Goal: Transaction & Acquisition: Purchase product/service

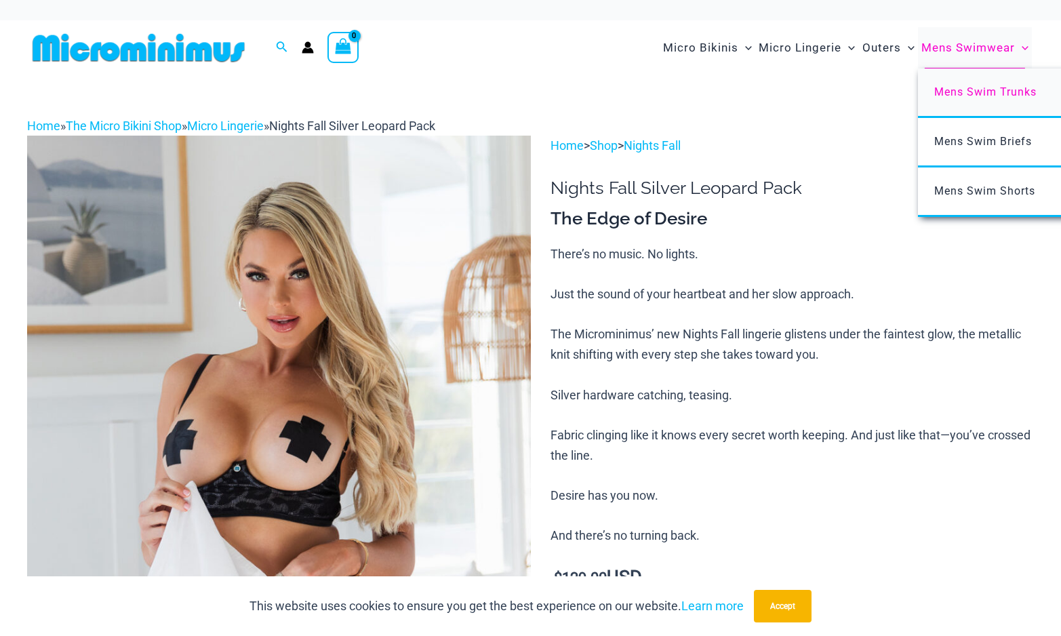
click at [977, 90] on span "Mens Swim Trunks" at bounding box center [985, 91] width 102 height 13
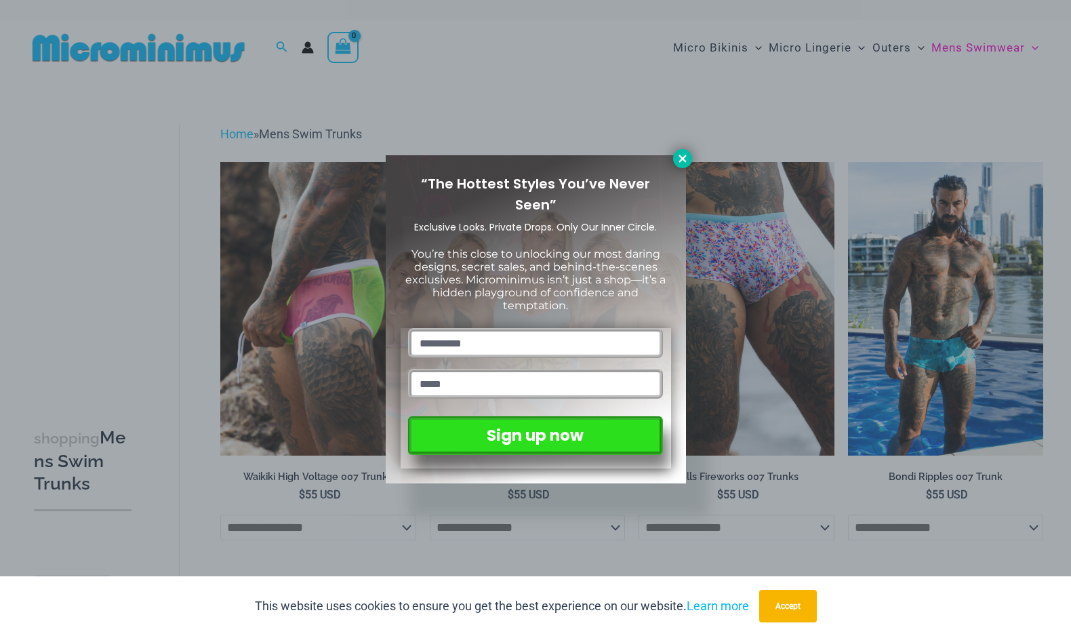
click at [686, 160] on icon at bounding box center [682, 159] width 12 height 12
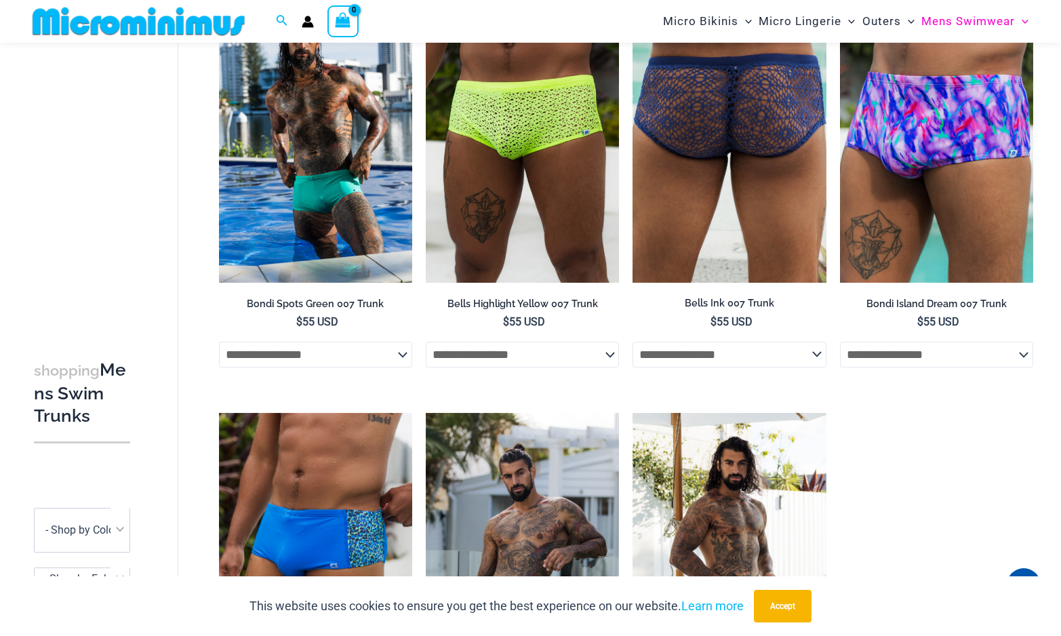
scroll to position [599, 0]
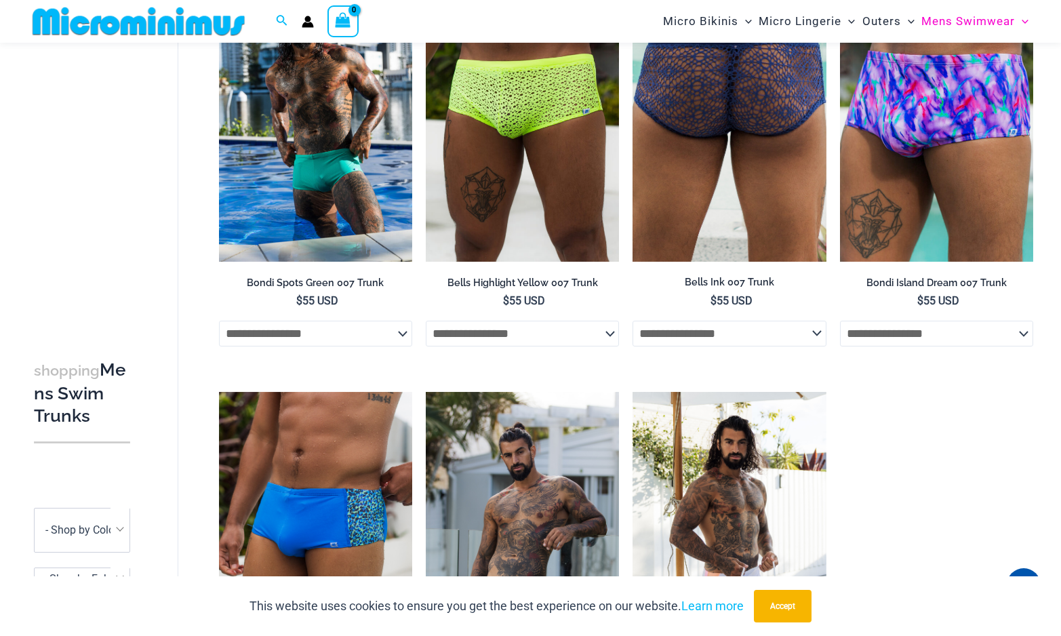
click at [788, 344] on select "**********" at bounding box center [728, 334] width 193 height 26
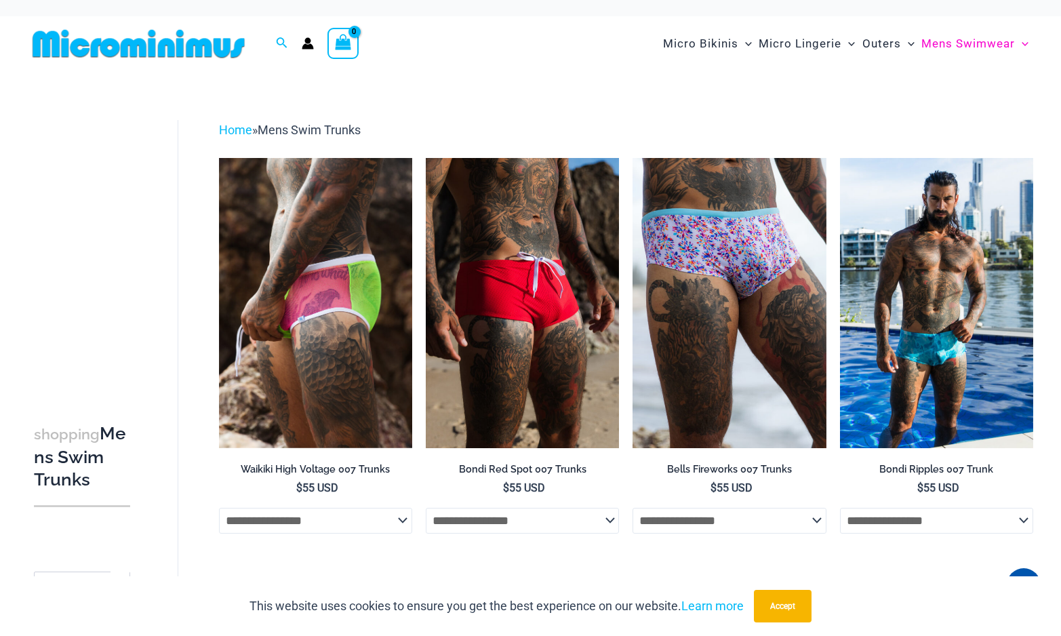
scroll to position [0, 0]
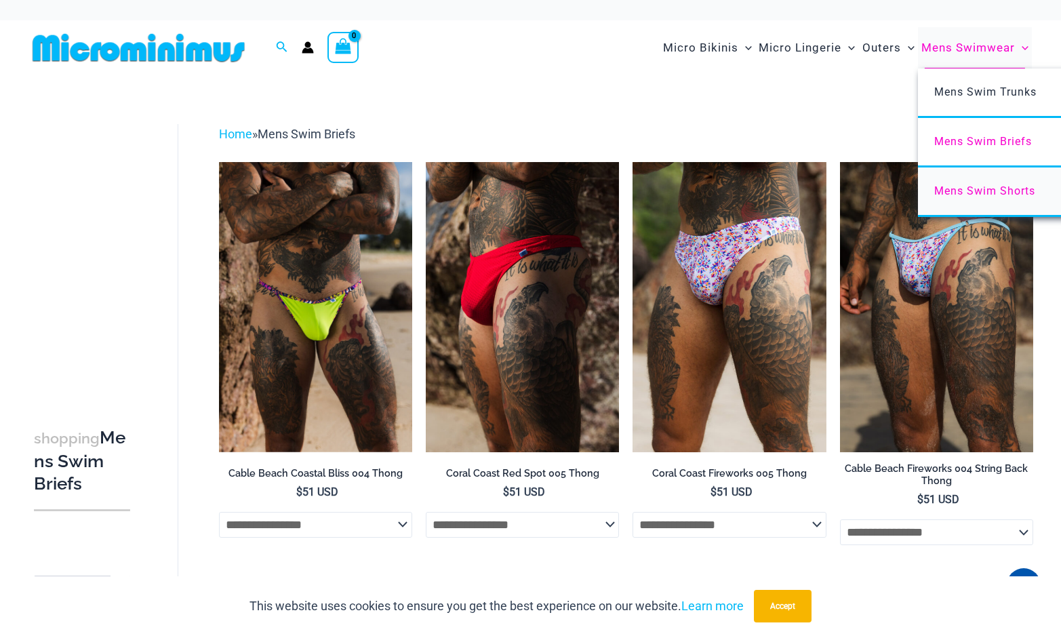
click at [982, 188] on span "Mens Swim Shorts" at bounding box center [984, 190] width 101 height 13
click at [966, 91] on span "Mens Swim Trunks" at bounding box center [985, 91] width 102 height 13
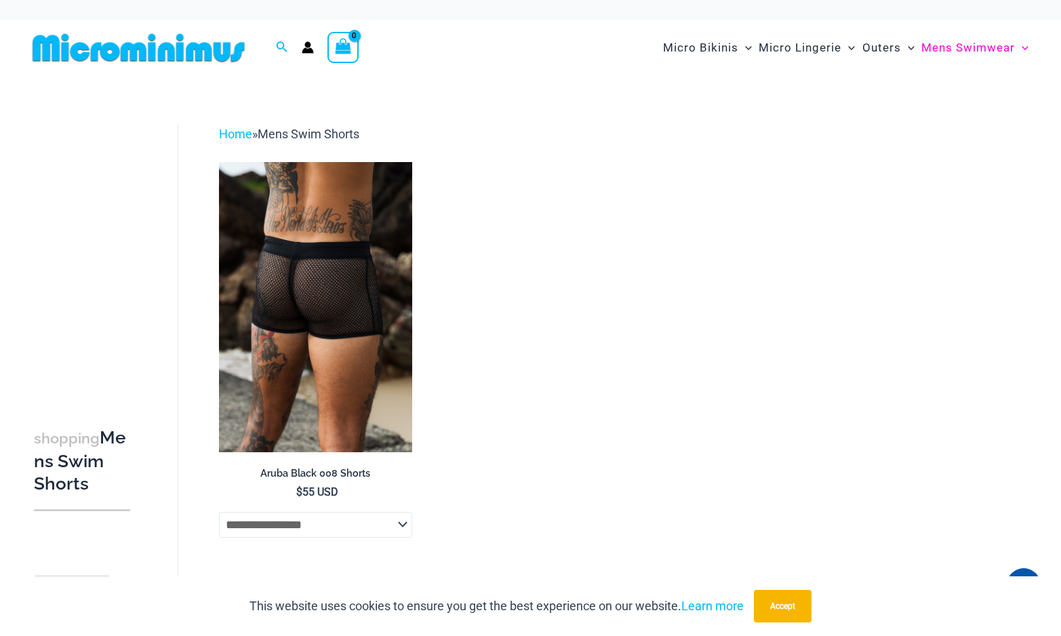
click at [364, 277] on img at bounding box center [315, 307] width 193 height 290
click at [388, 538] on select "**********" at bounding box center [315, 525] width 193 height 26
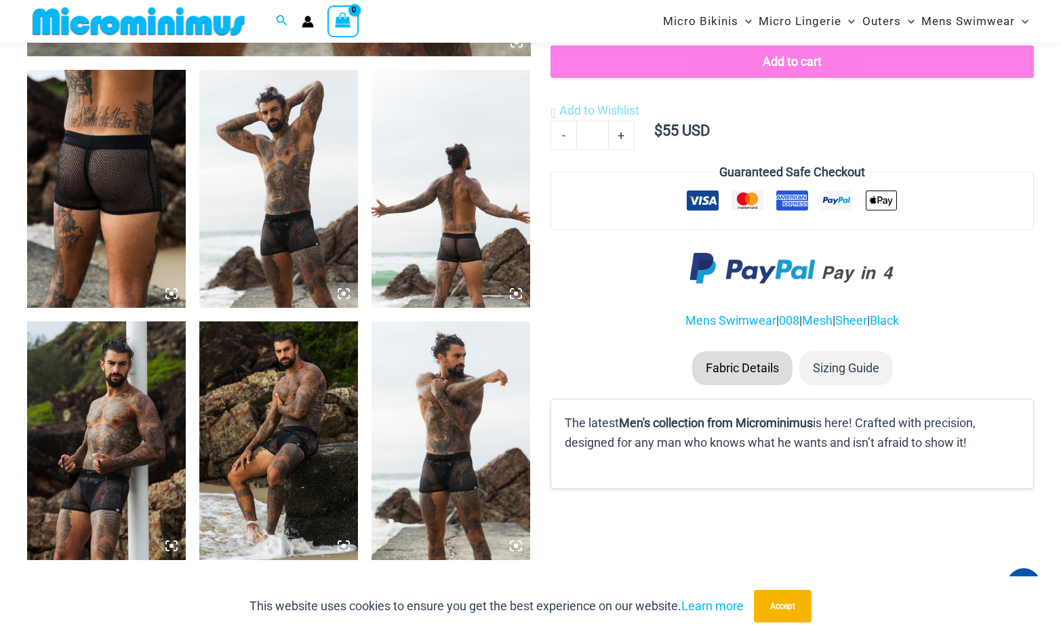
scroll to position [802, 0]
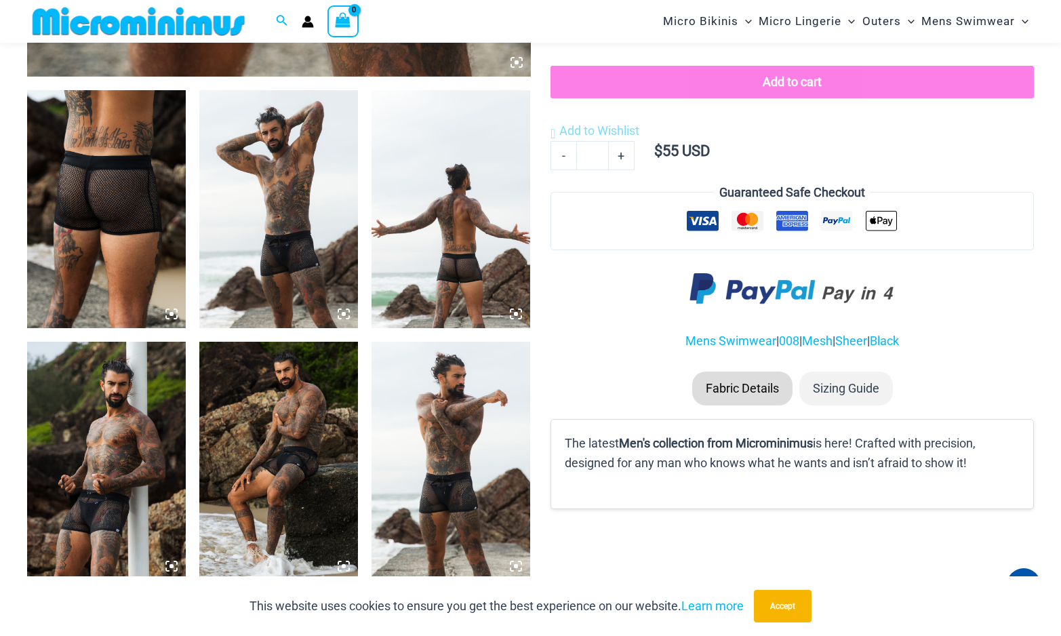
click at [465, 230] on img at bounding box center [450, 209] width 159 height 238
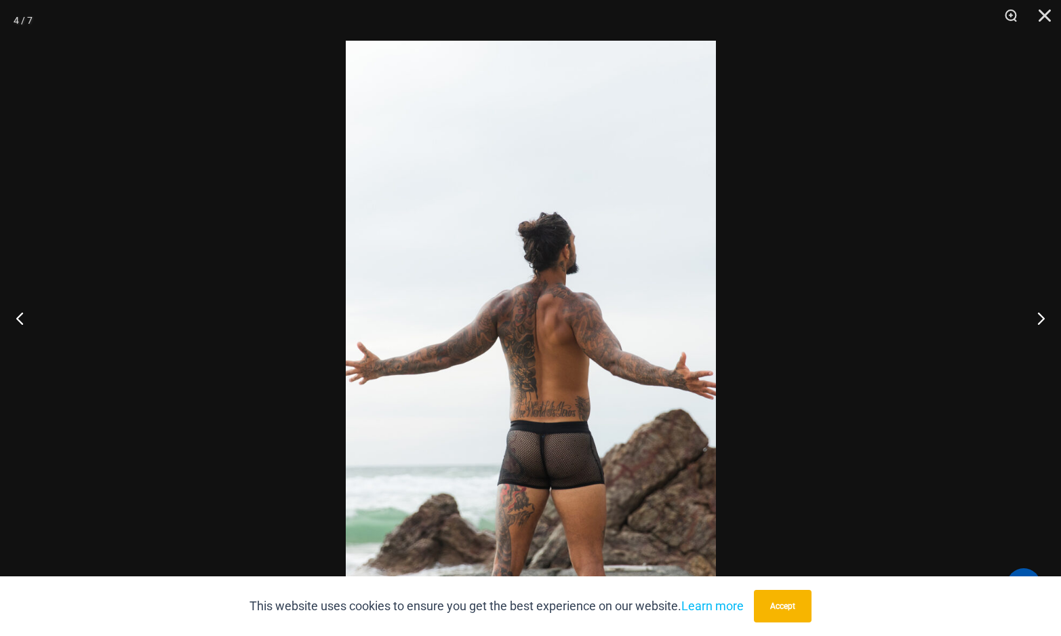
click at [596, 329] on img at bounding box center [531, 318] width 370 height 554
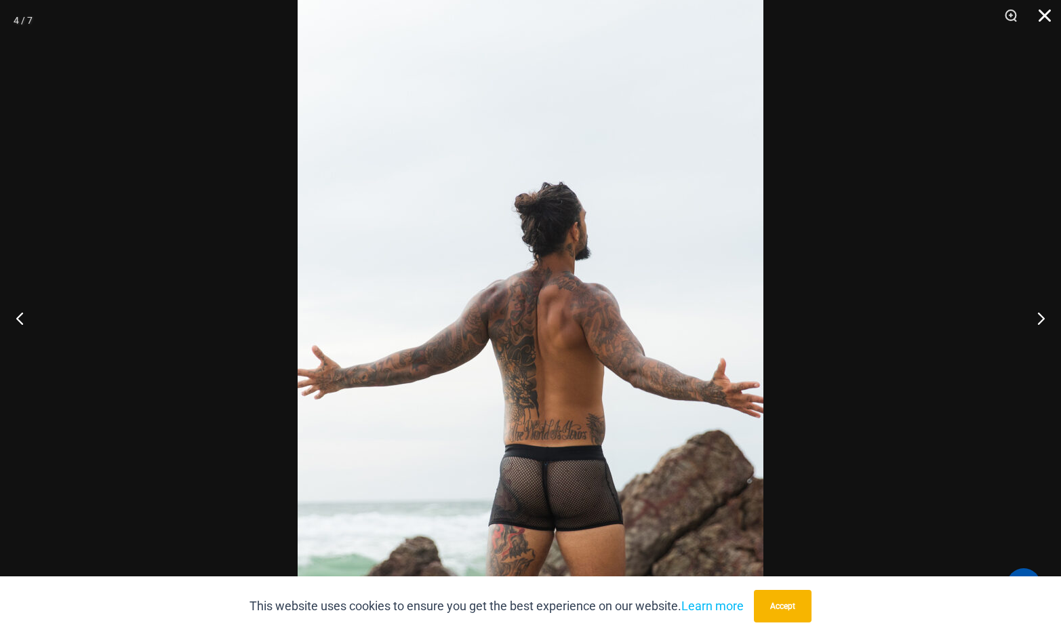
click at [1039, 18] on button "Close" at bounding box center [1040, 20] width 34 height 41
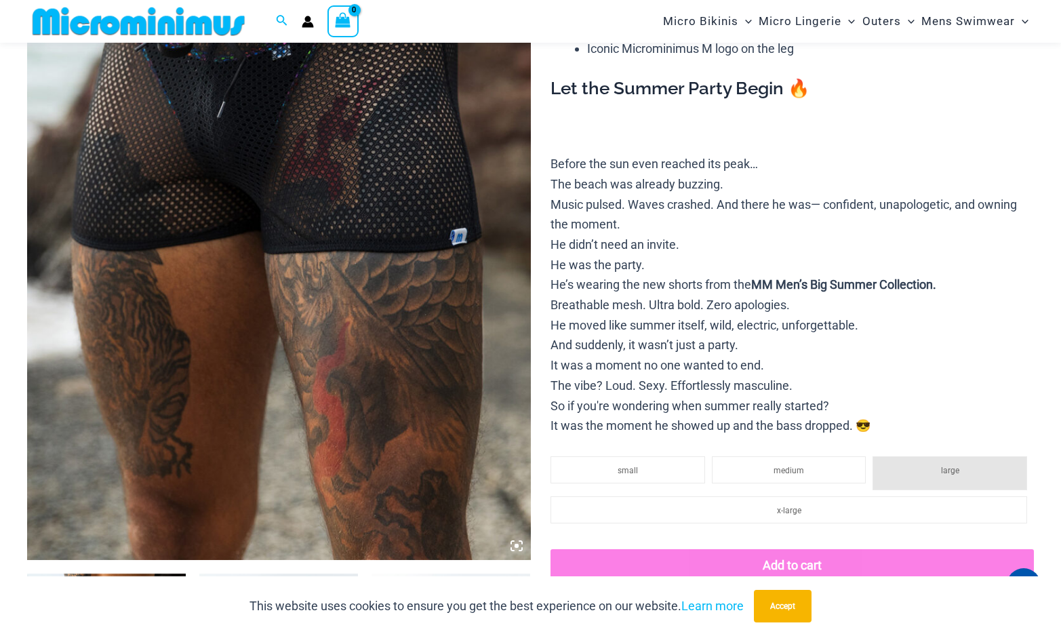
scroll to position [56, 0]
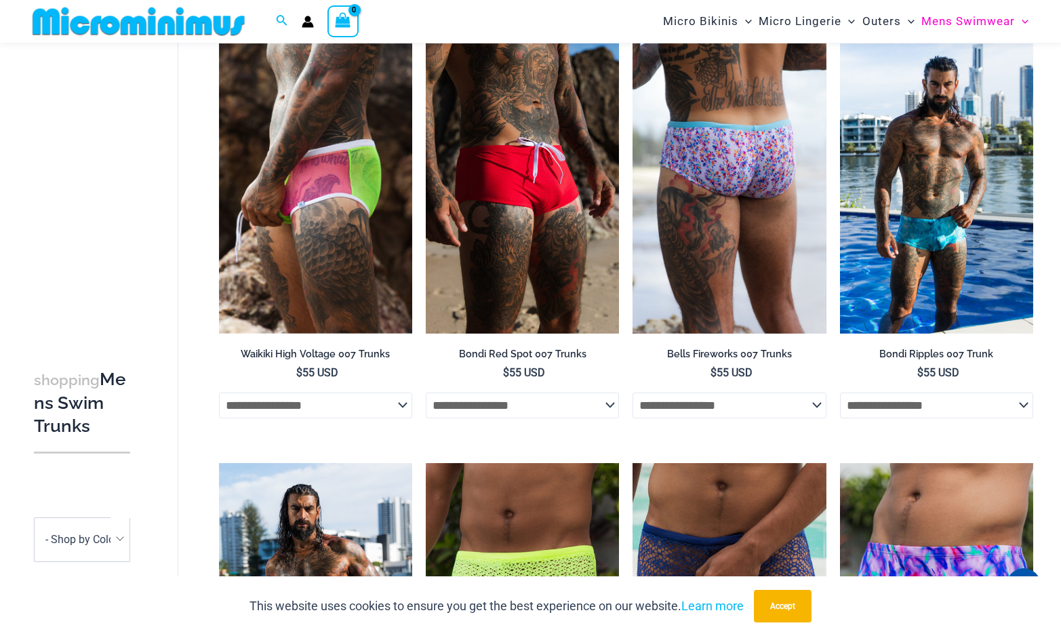
scroll to position [125, 0]
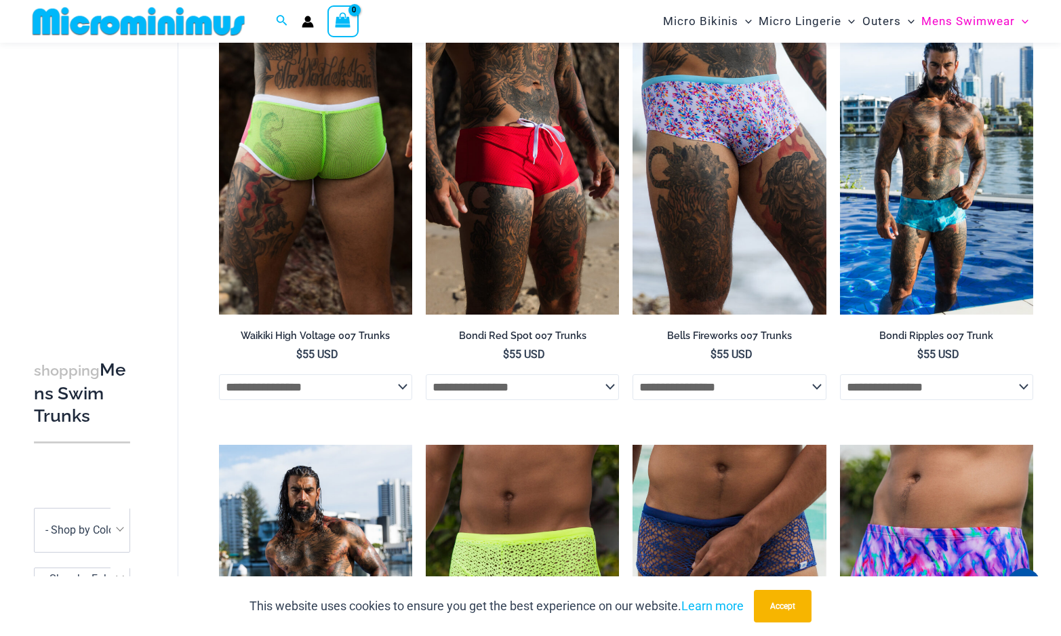
click at [355, 186] on img at bounding box center [315, 169] width 193 height 290
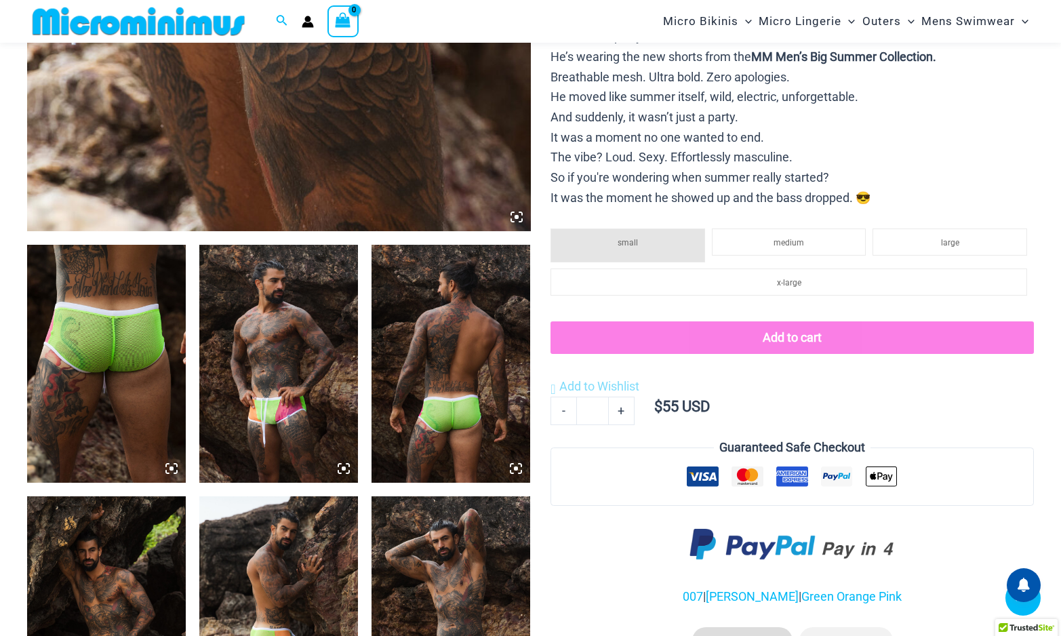
scroll to position [678, 0]
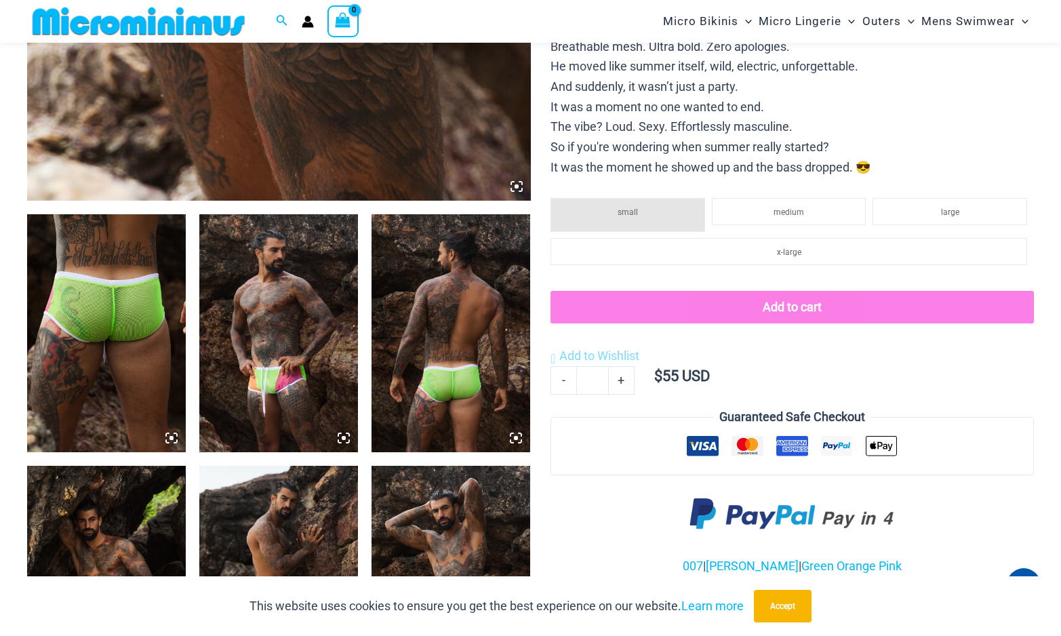
click at [306, 331] on img at bounding box center [278, 333] width 159 height 238
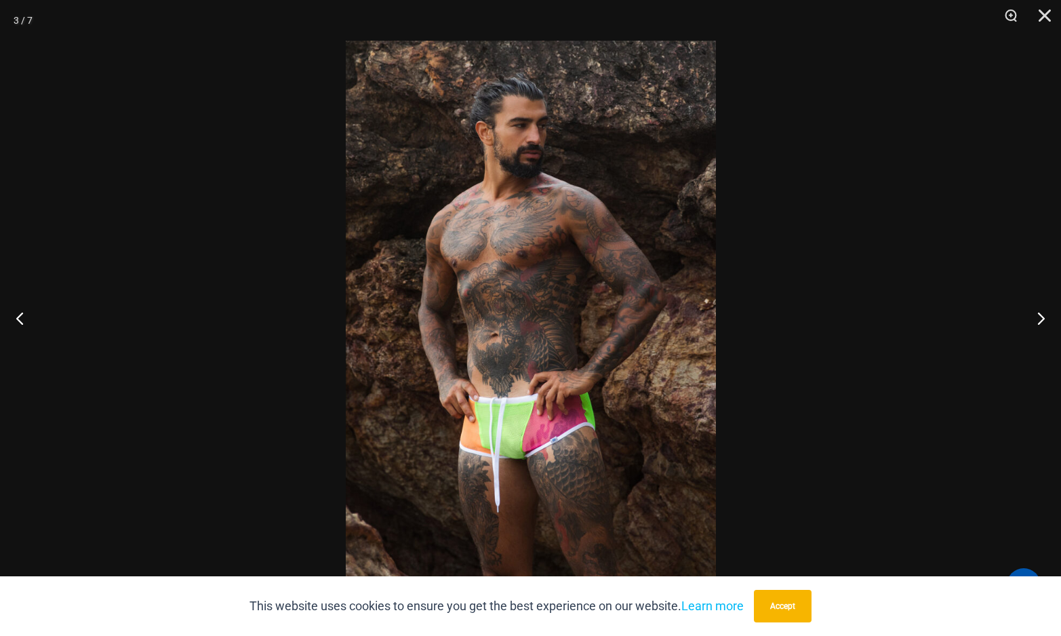
click at [387, 399] on img at bounding box center [531, 318] width 370 height 554
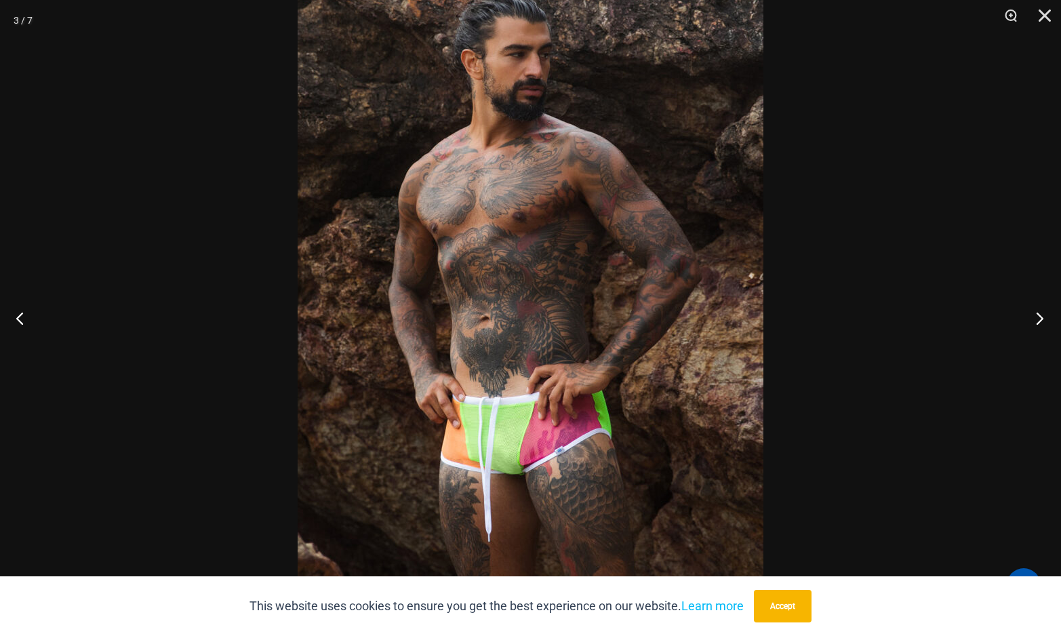
click at [1038, 316] on button "Next" at bounding box center [1035, 318] width 51 height 68
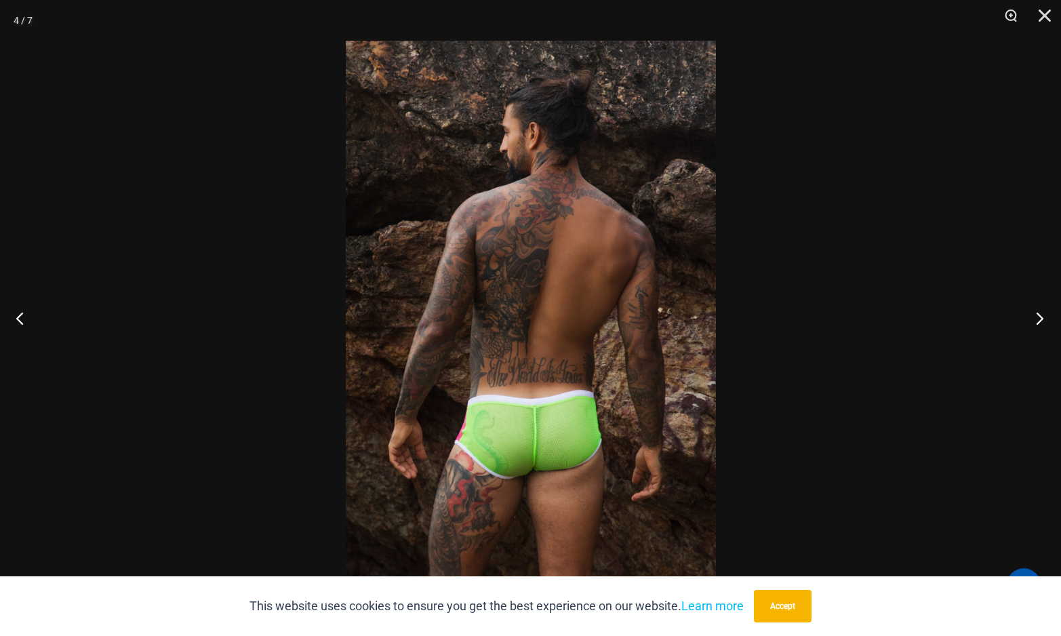
click at [1038, 316] on button "Next" at bounding box center [1035, 318] width 51 height 68
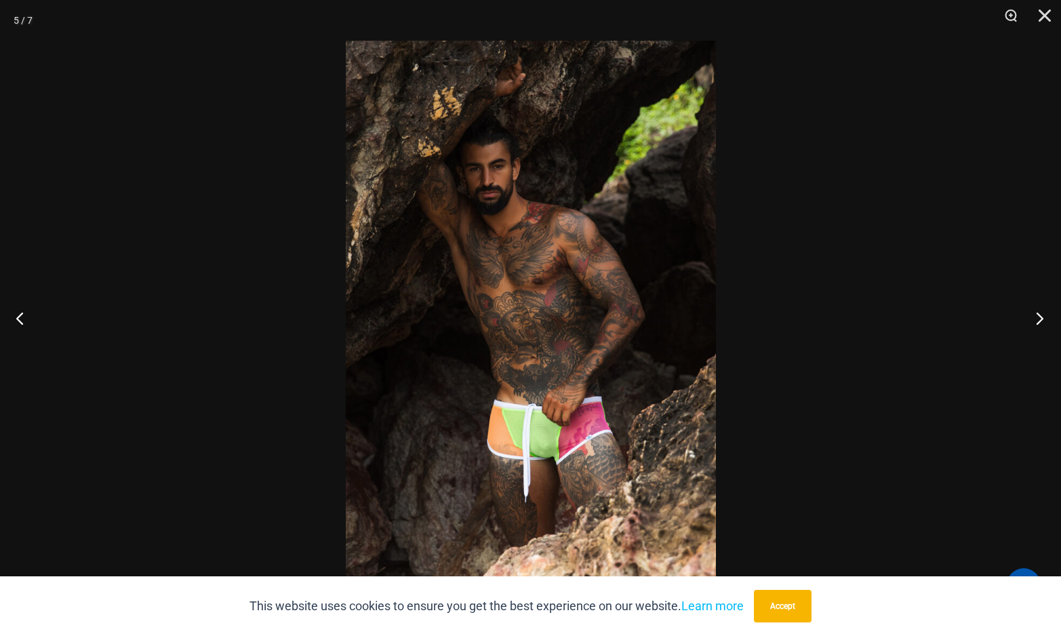
click at [1038, 316] on button "Next" at bounding box center [1035, 318] width 51 height 68
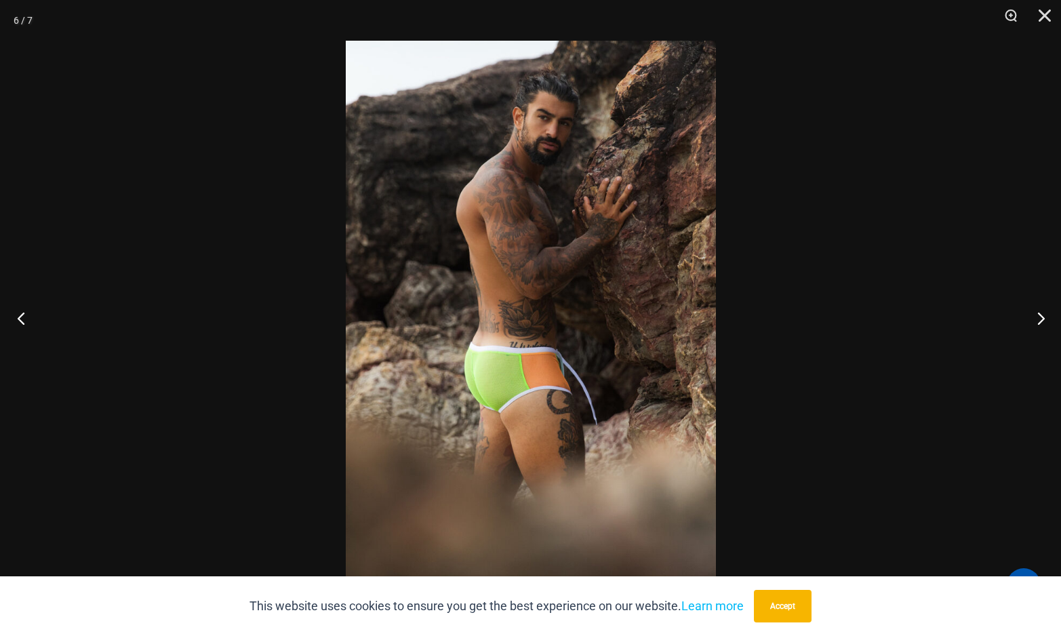
click at [33, 314] on button "Previous" at bounding box center [25, 318] width 51 height 68
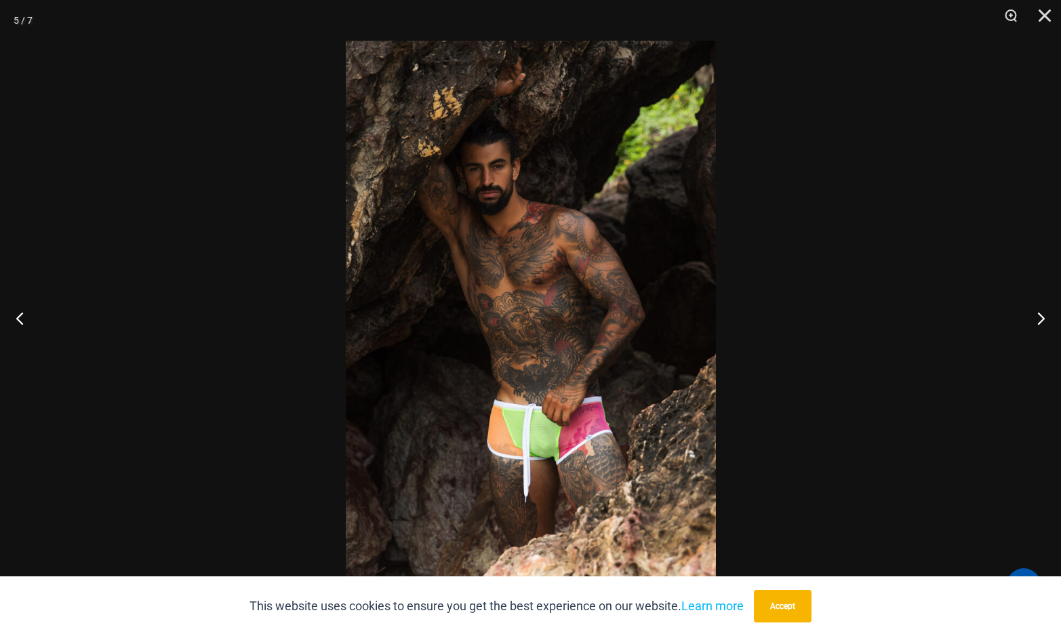
click at [512, 376] on img at bounding box center [531, 318] width 370 height 554
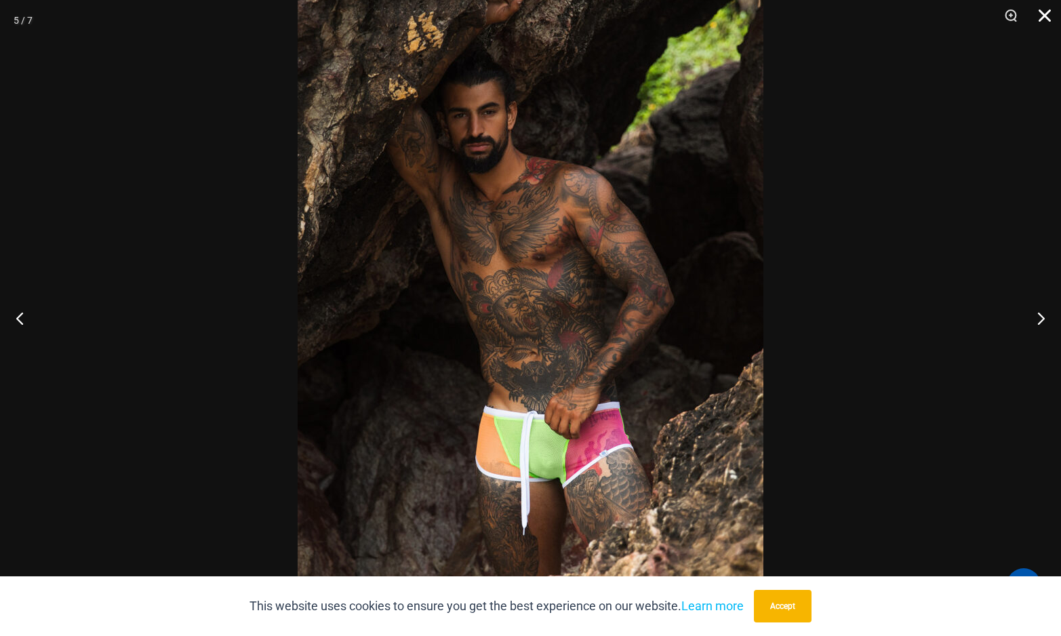
click at [1045, 18] on button "Close" at bounding box center [1040, 20] width 34 height 41
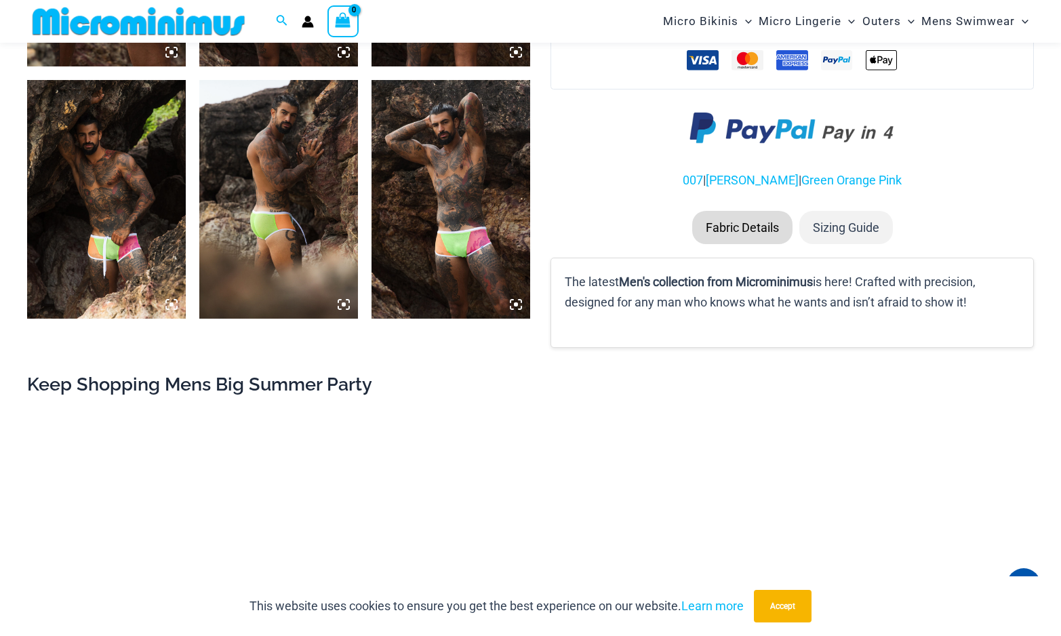
scroll to position [1085, 0]
